Goal: Find specific page/section: Find specific page/section

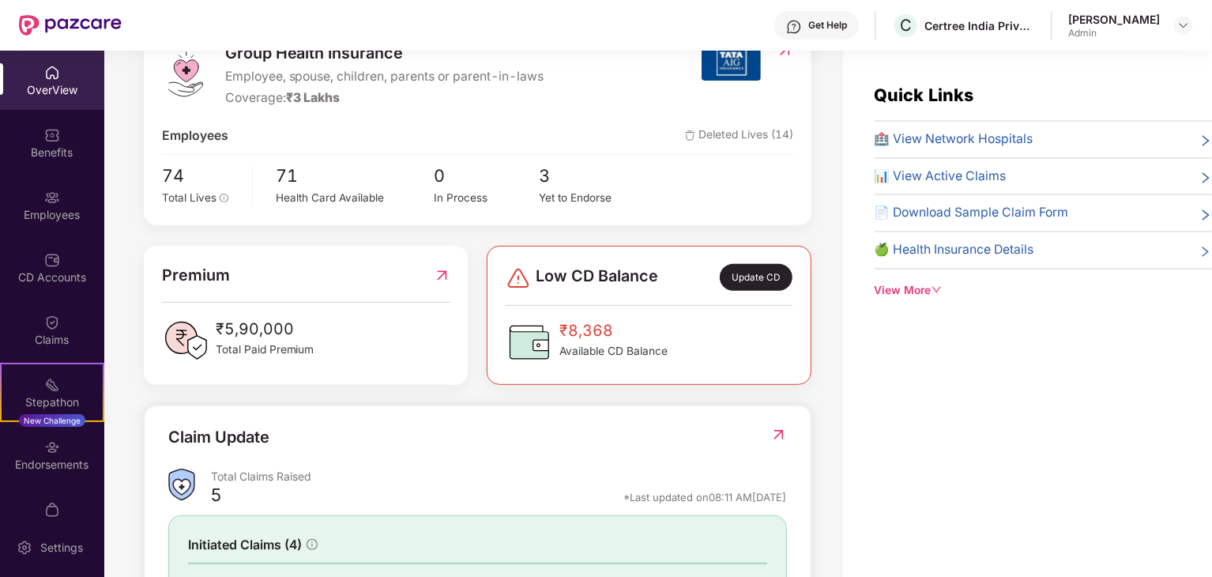
scroll to position [237, 0]
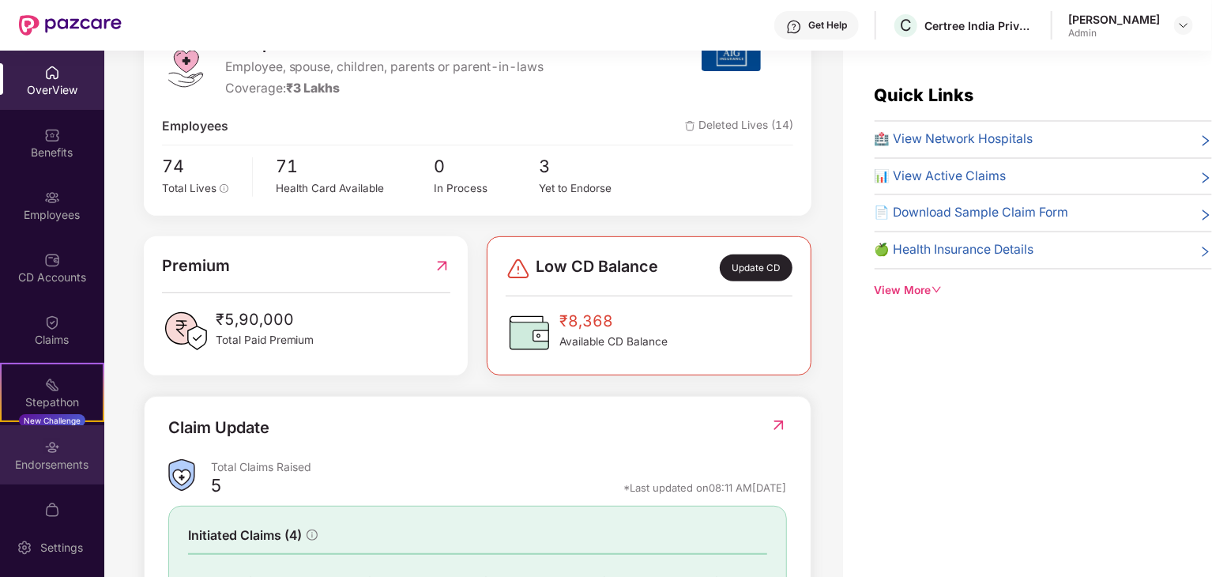
click at [55, 461] on div "Endorsements" at bounding box center [52, 465] width 104 height 16
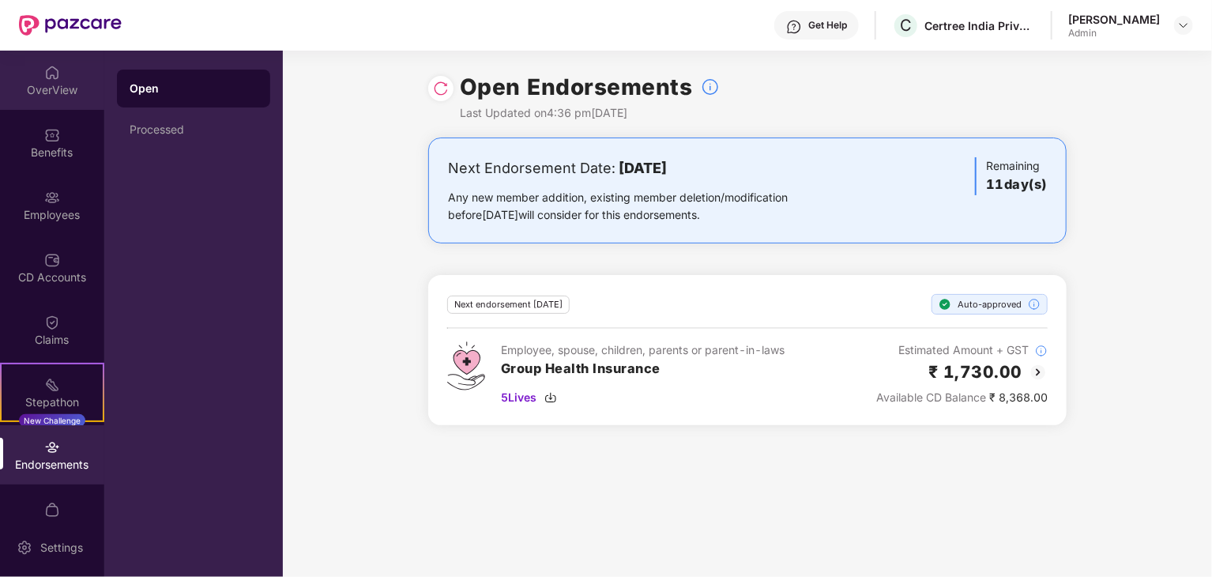
click at [48, 77] on img at bounding box center [52, 73] width 16 height 16
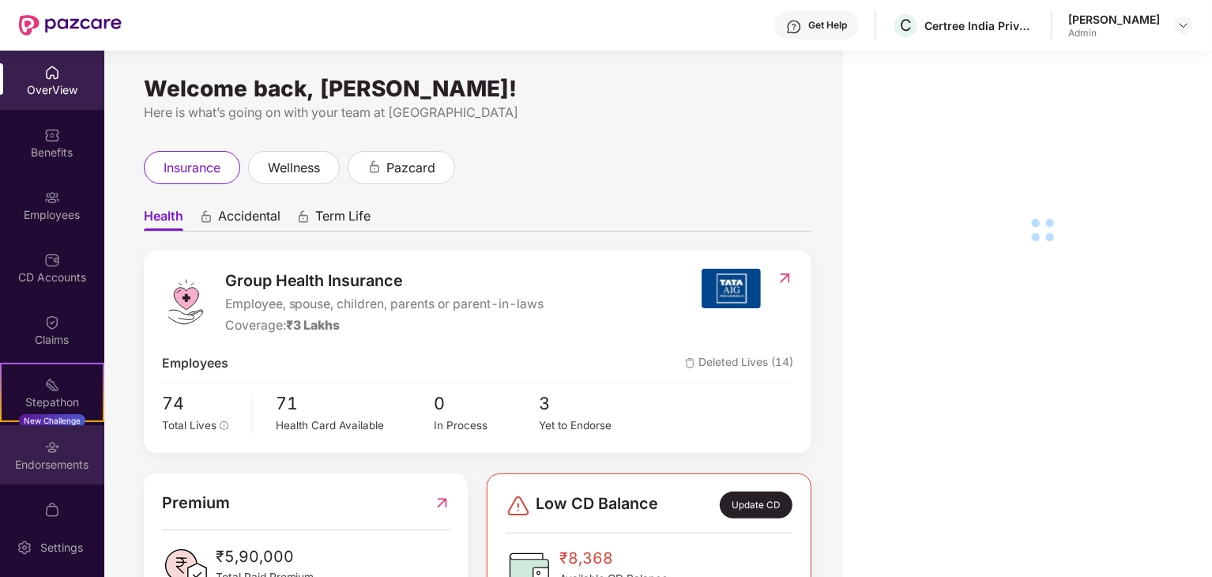
click at [33, 474] on div "Endorsements" at bounding box center [52, 454] width 104 height 59
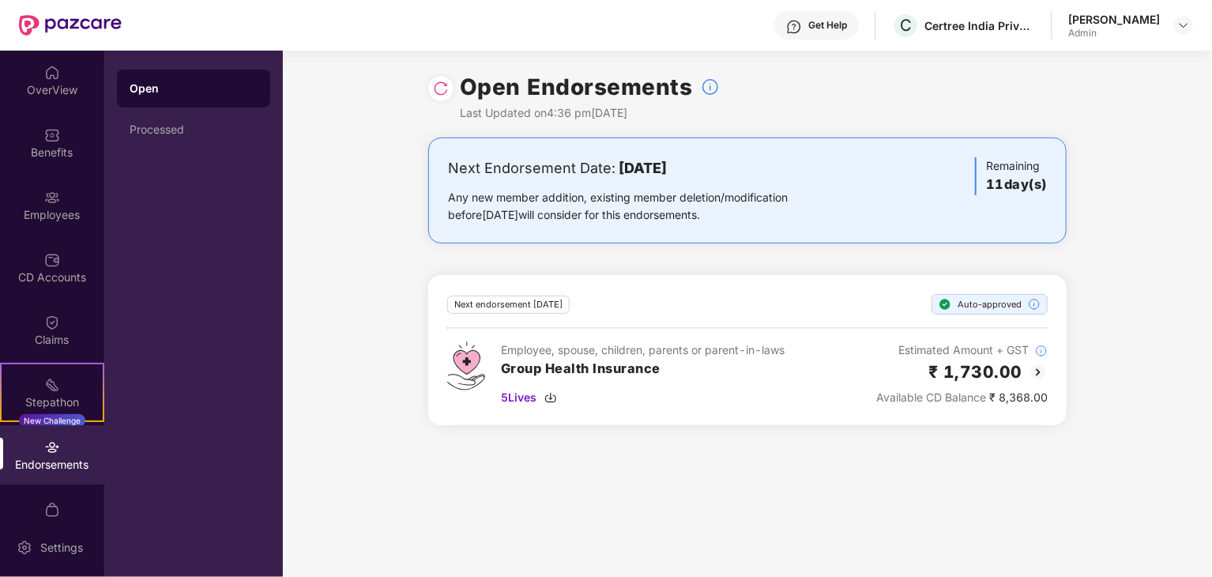
click at [446, 92] on img at bounding box center [441, 89] width 16 height 16
